Goal: Obtain resource: Obtain resource

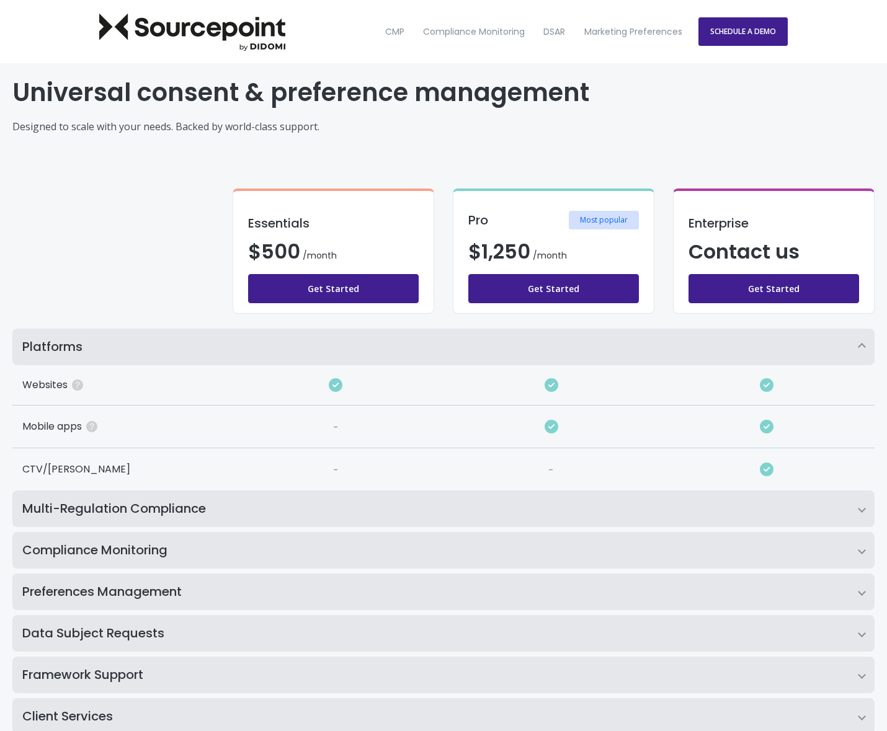
click at [343, 559] on h2 "Compliance Monitoring" at bounding box center [443, 550] width 862 height 37
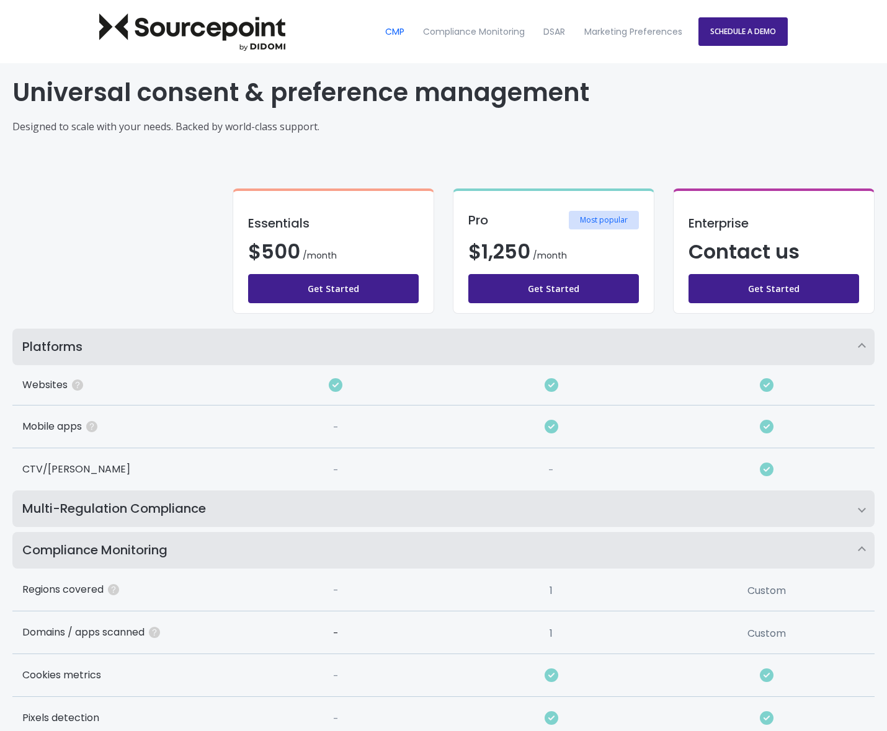
click at [392, 33] on link "CMP" at bounding box center [393, 32] width 35 height 53
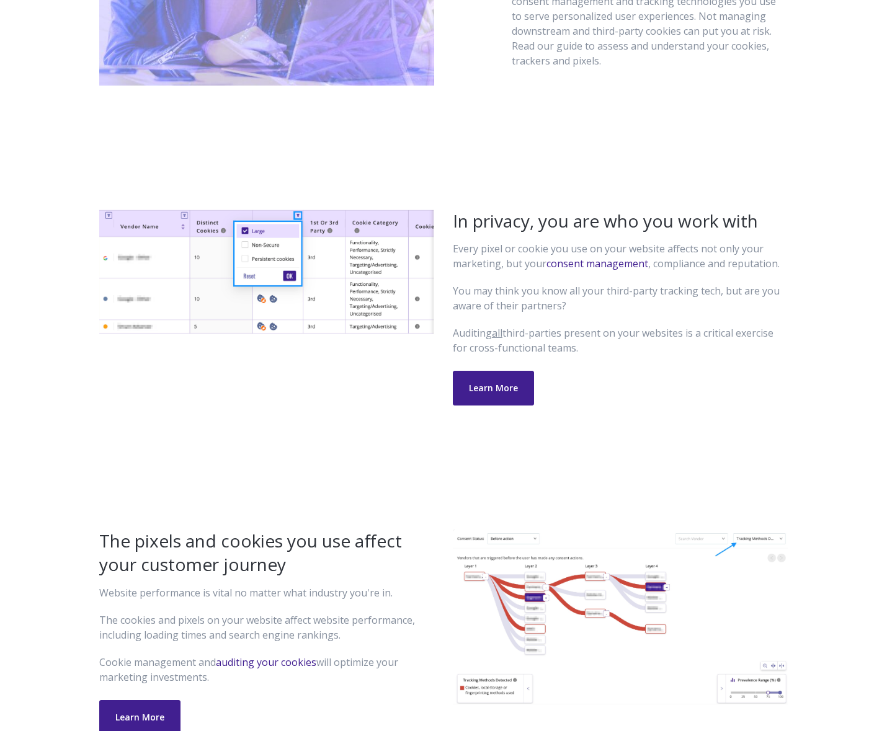
scroll to position [1061, 0]
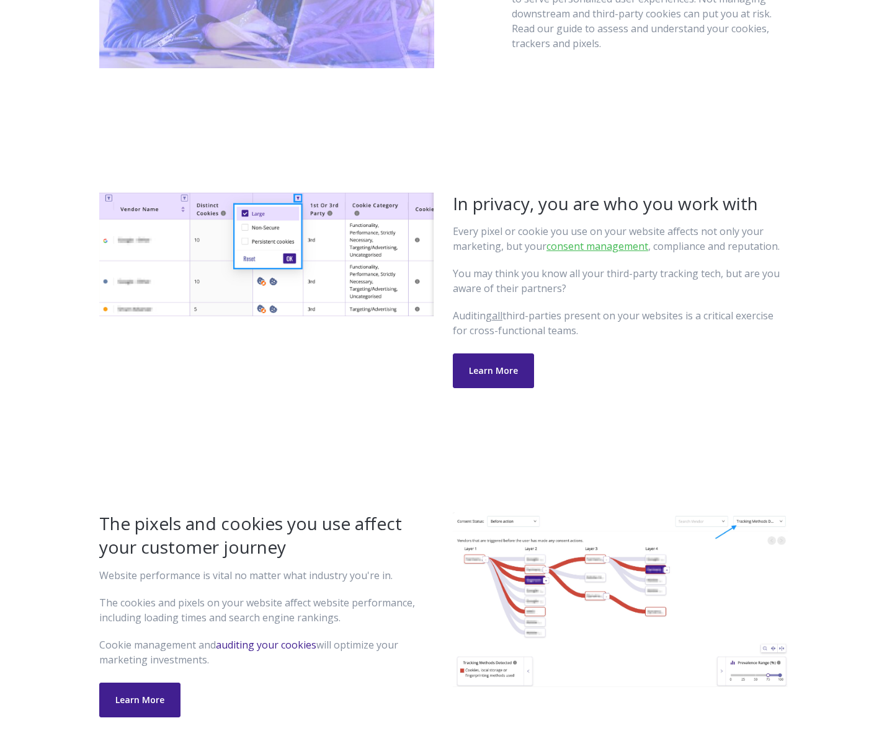
click at [571, 247] on link "consent management" at bounding box center [597, 246] width 102 height 14
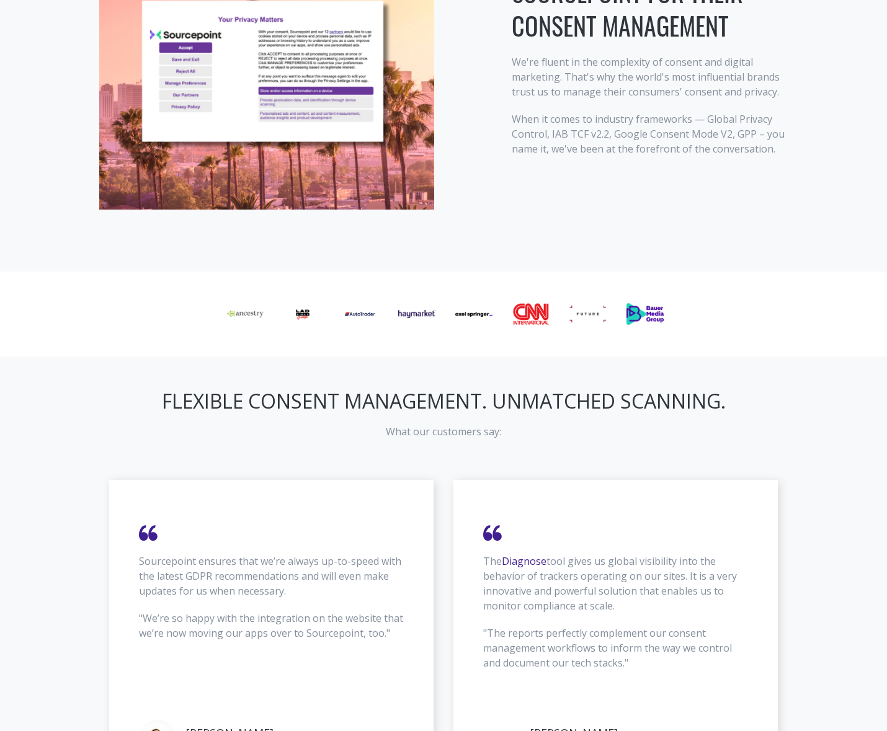
scroll to position [1486, 0]
